Goal: Find specific page/section: Find specific page/section

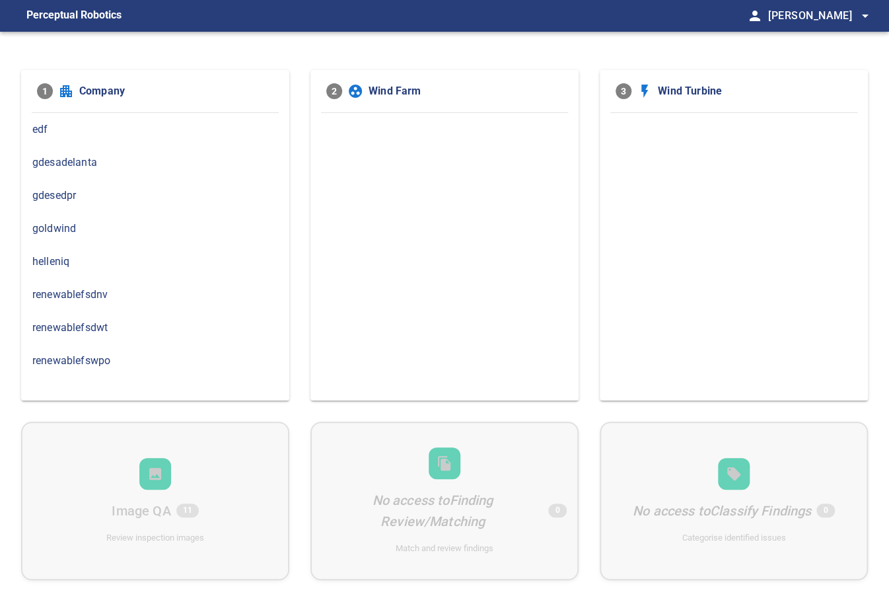
click at [100, 294] on span "renewablefsdnv" at bounding box center [155, 295] width 246 height 16
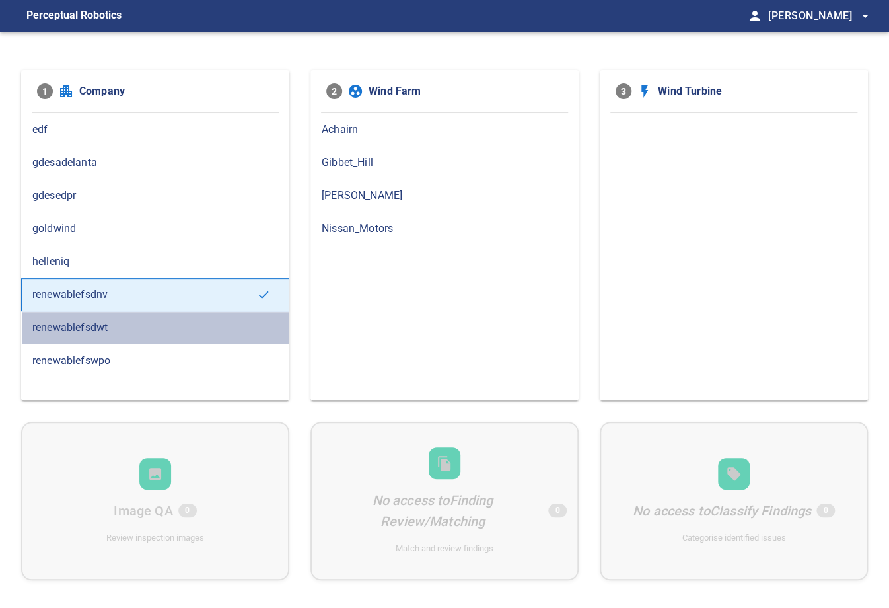
click at [116, 322] on span "renewablefsdwt" at bounding box center [155, 328] width 246 height 16
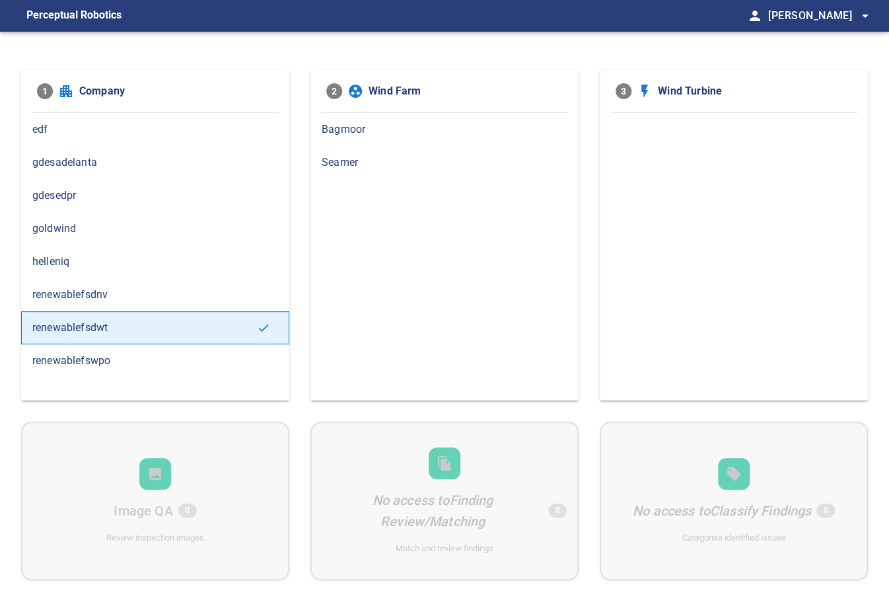
click at [354, 161] on span "Seamer" at bounding box center [445, 163] width 246 height 16
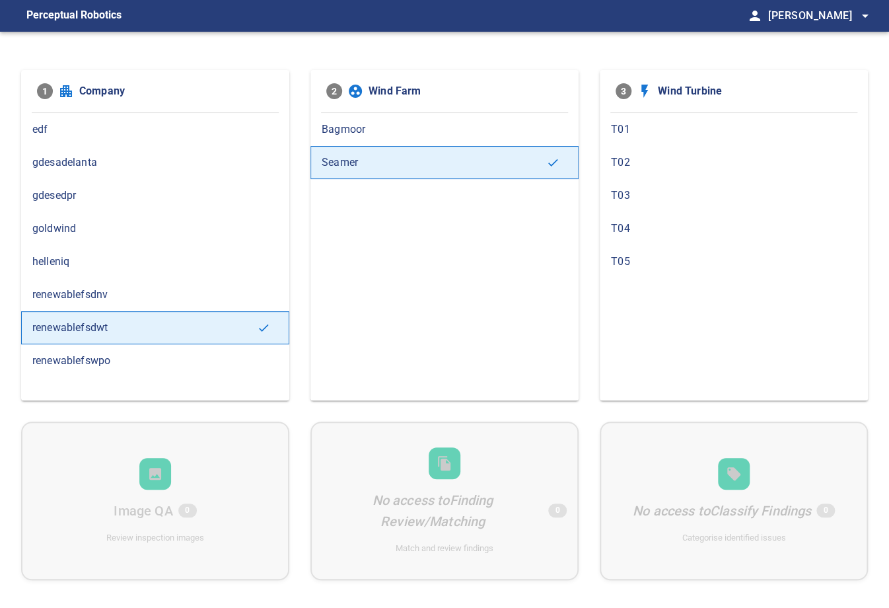
click at [624, 227] on span "T04" at bounding box center [734, 229] width 246 height 16
